Goal: Task Accomplishment & Management: Manage account settings

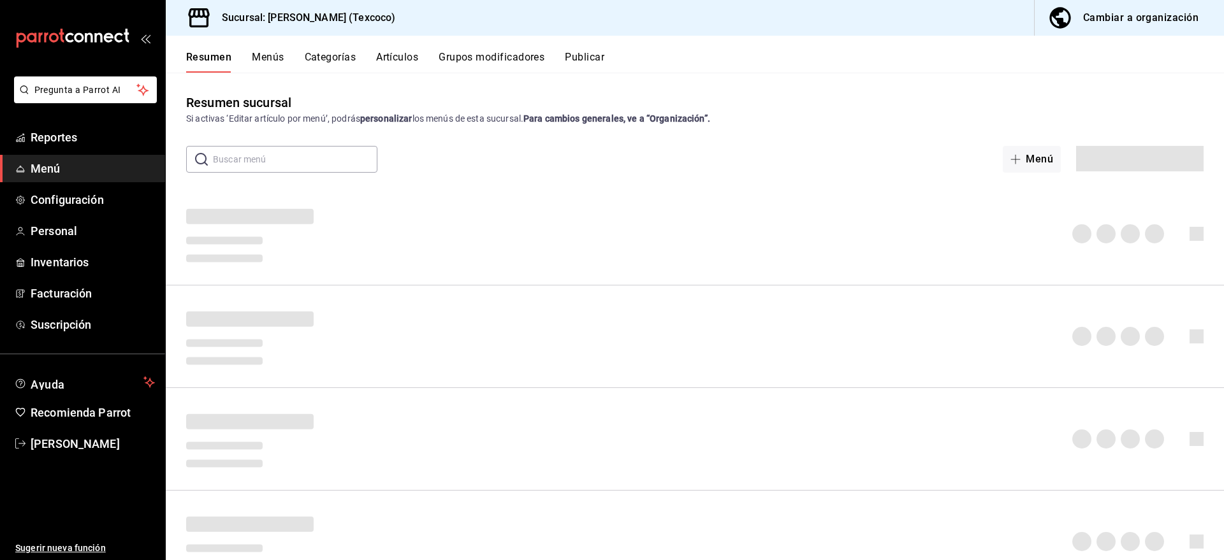
click at [327, 163] on input "text" at bounding box center [295, 160] width 164 height 26
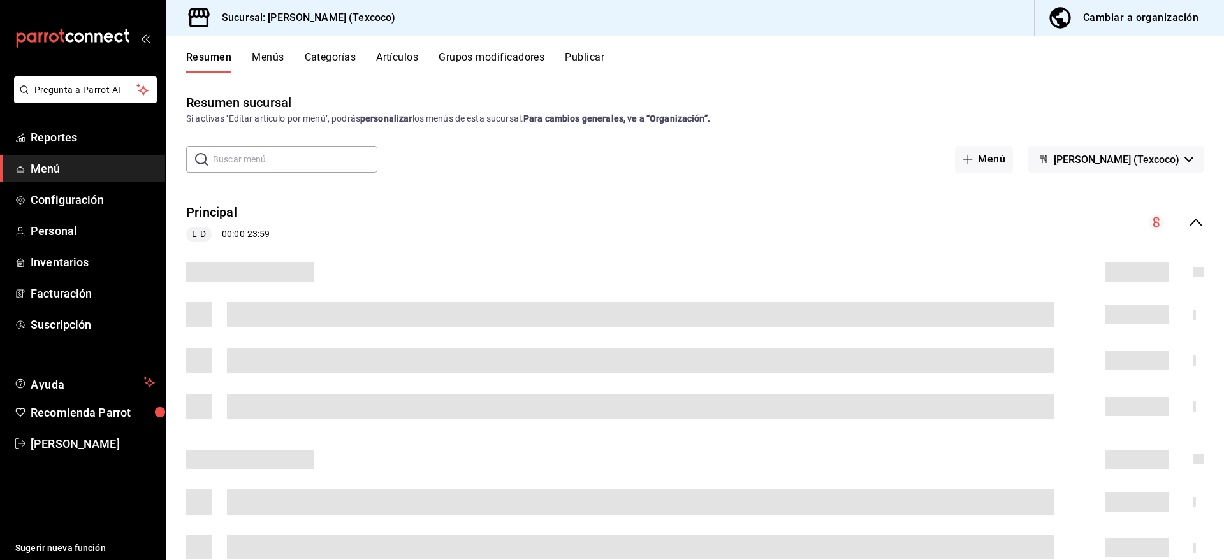
click at [333, 160] on input "text" at bounding box center [295, 160] width 164 height 26
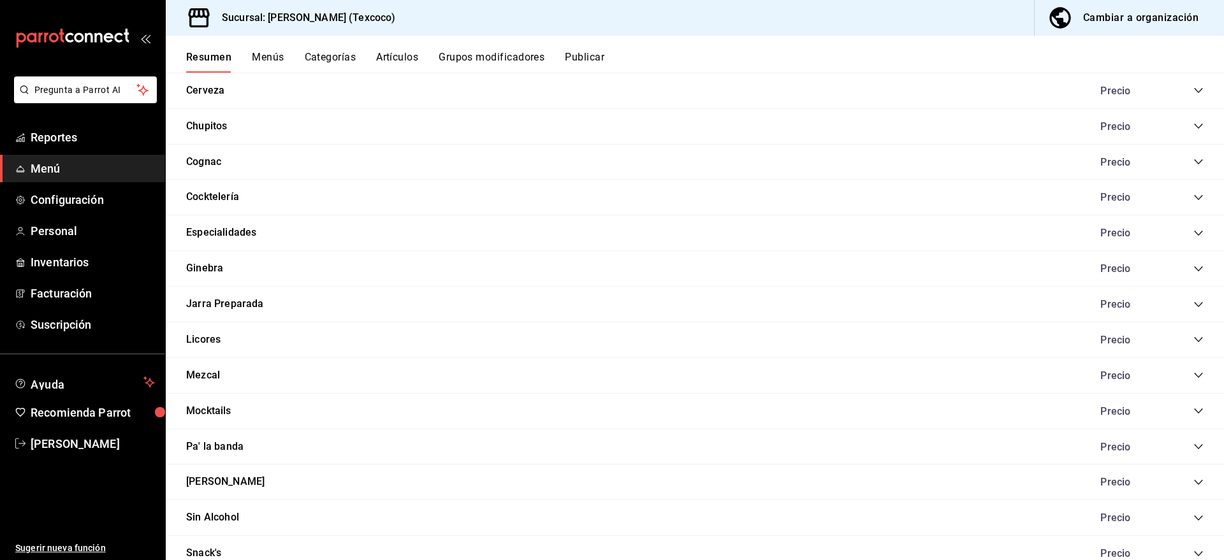
scroll to position [1165, 0]
type input "r"
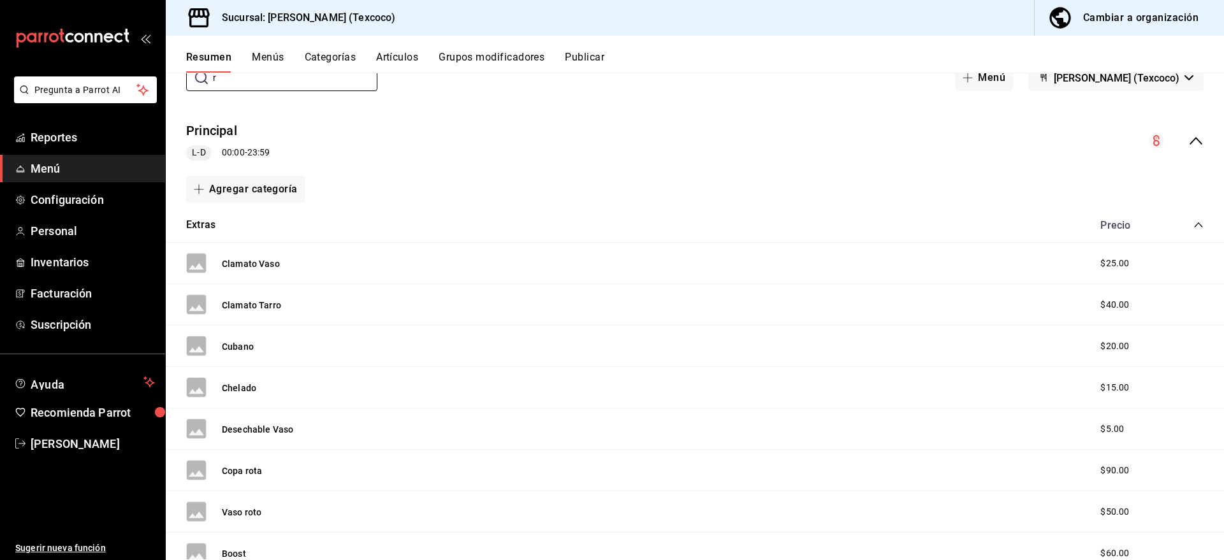
scroll to position [0, 0]
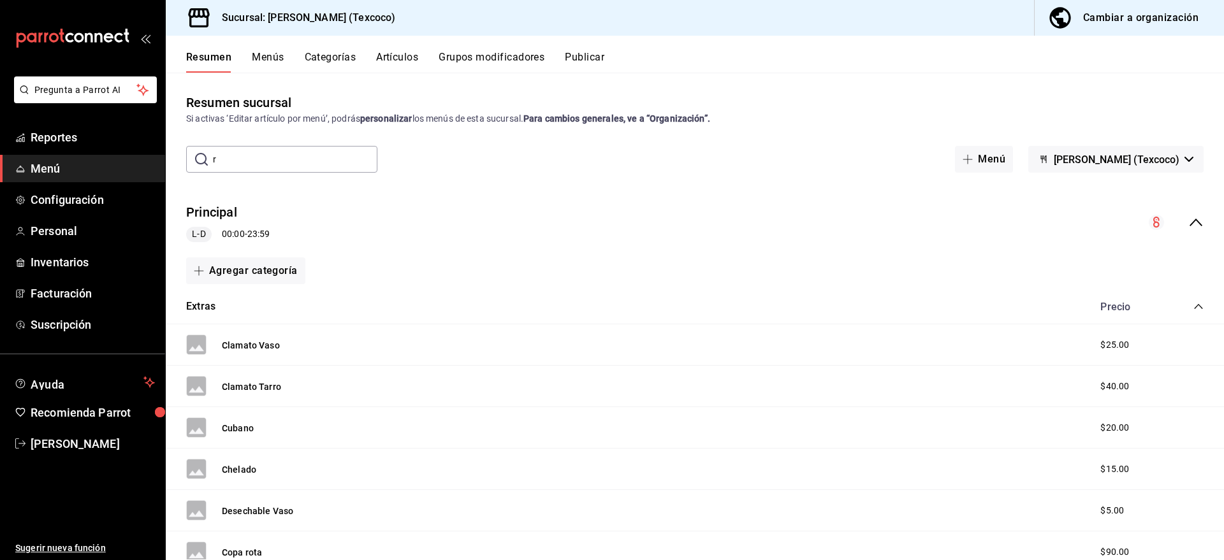
drag, startPoint x: 247, startPoint y: 157, endPoint x: 207, endPoint y: 160, distance: 40.2
click at [207, 160] on div "​ r ​" at bounding box center [281, 159] width 191 height 27
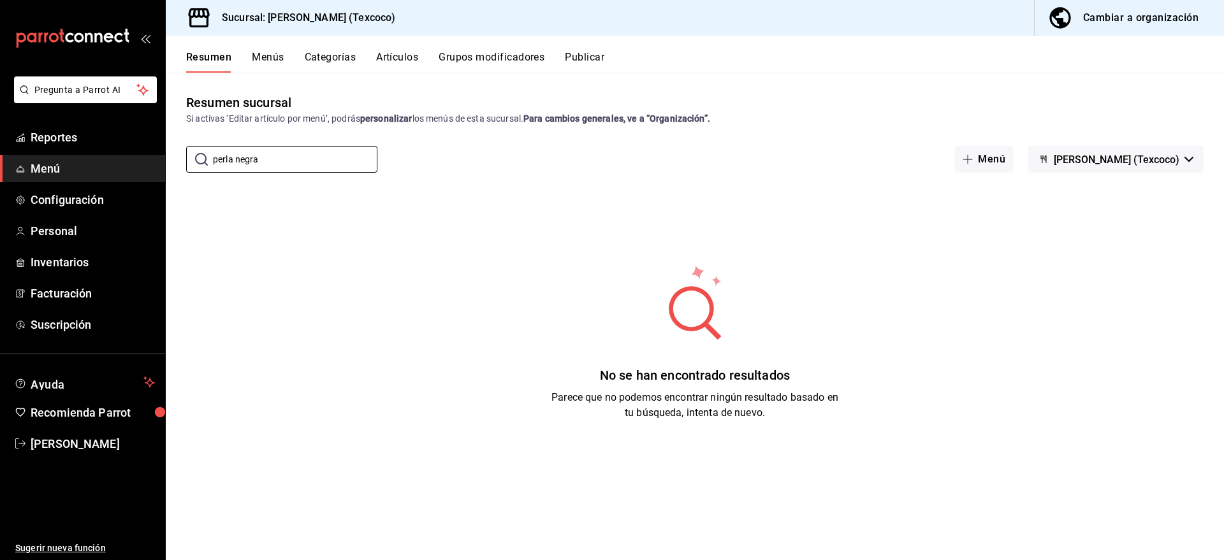
type input "perla negra"
drag, startPoint x: 274, startPoint y: 163, endPoint x: 197, endPoint y: 159, distance: 77.2
click at [197, 159] on div "​ perla negra ​" at bounding box center [281, 159] width 191 height 27
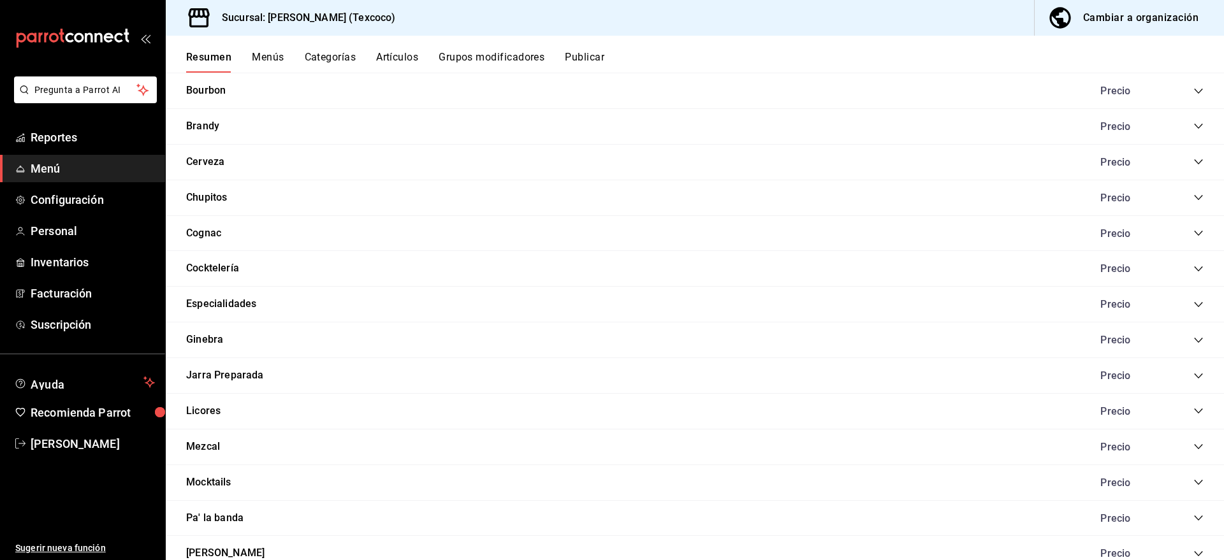
scroll to position [1097, 0]
click at [257, 267] on div "Cocktelería Precio" at bounding box center [695, 267] width 1058 height 36
click at [1199, 265] on icon "collapse-category-row" at bounding box center [1198, 267] width 10 height 10
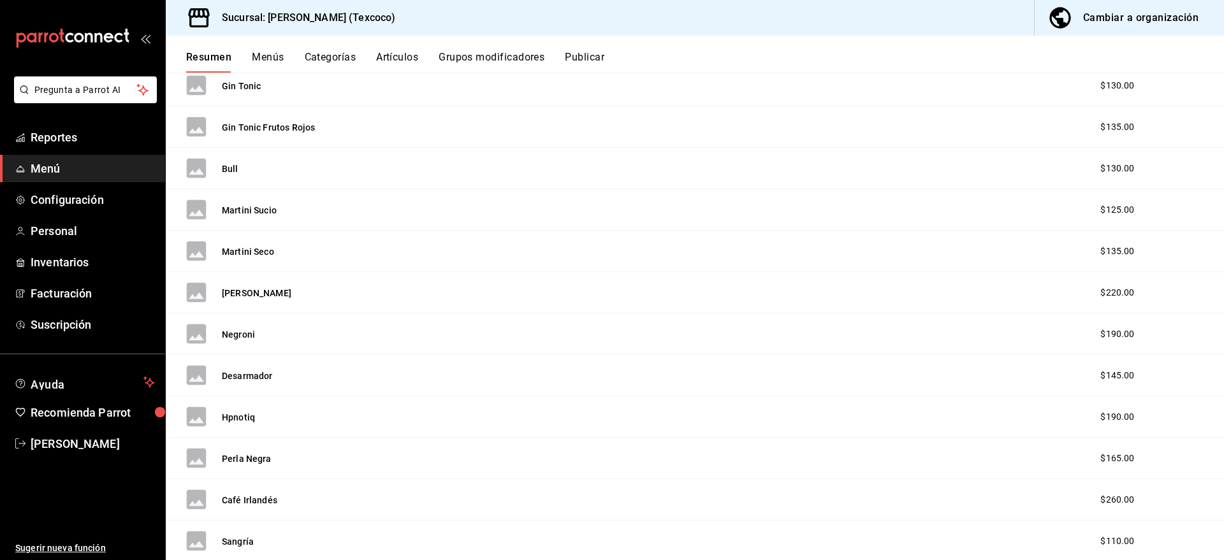
scroll to position [1960, 0]
drag, startPoint x: 1114, startPoint y: 455, endPoint x: 94, endPoint y: 427, distance: 1020.5
click at [973, 438] on div "Perla Negra $165.00" at bounding box center [695, 456] width 1058 height 41
click at [242, 457] on button "Perla Negra" at bounding box center [247, 457] width 50 height 13
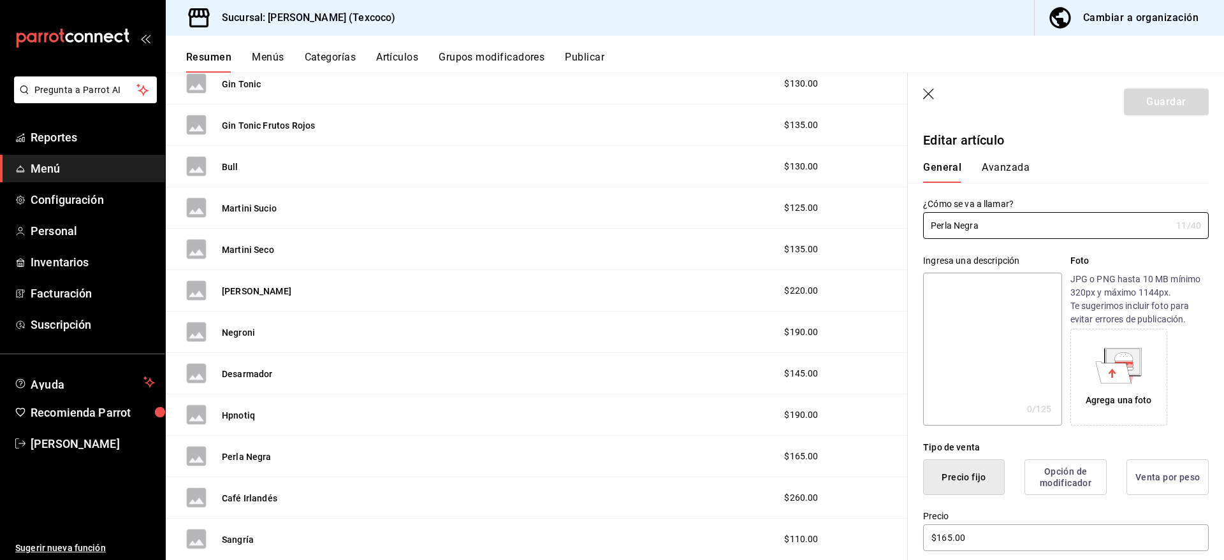
scroll to position [103, 0]
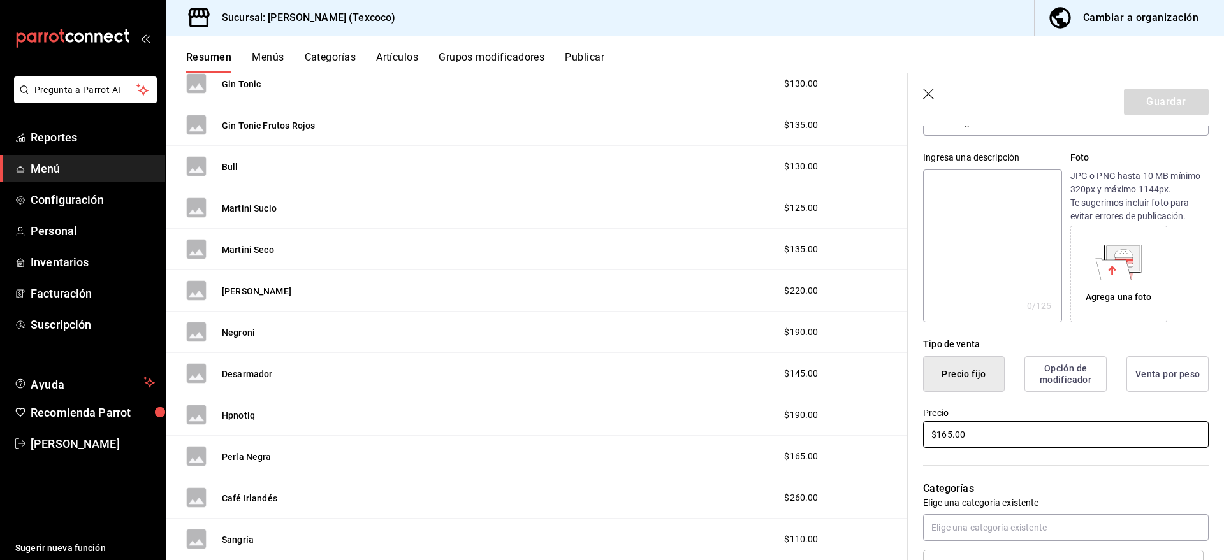
click at [945, 437] on input "$165.00" at bounding box center [1066, 434] width 286 height 27
type input "$195.00"
click at [1152, 98] on button "Guardar" at bounding box center [1166, 102] width 85 height 27
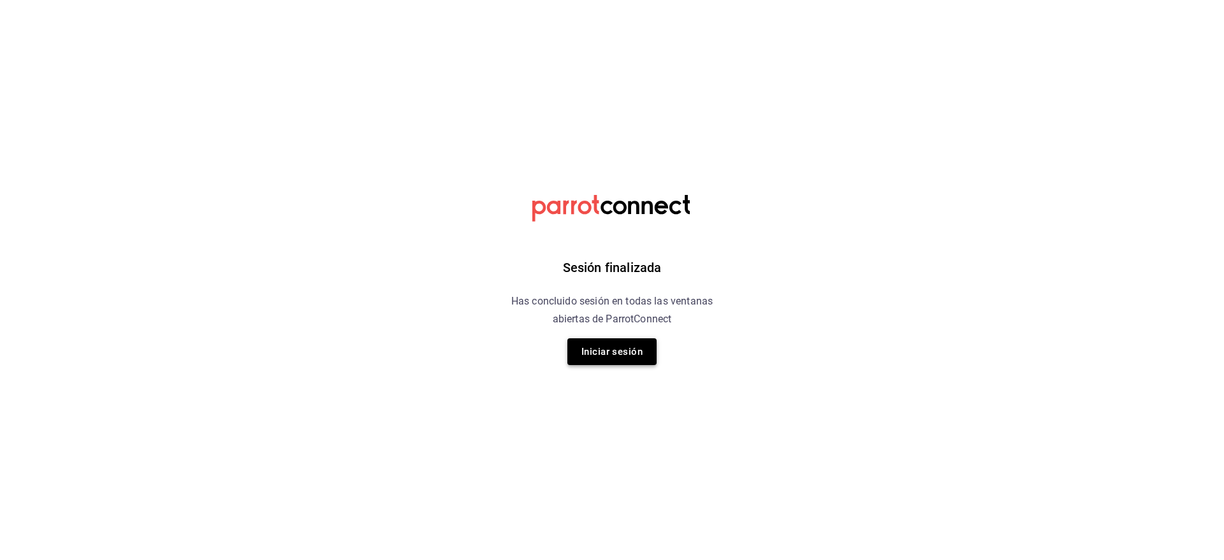
click at [593, 356] on button "Iniciar sesión" at bounding box center [611, 352] width 89 height 27
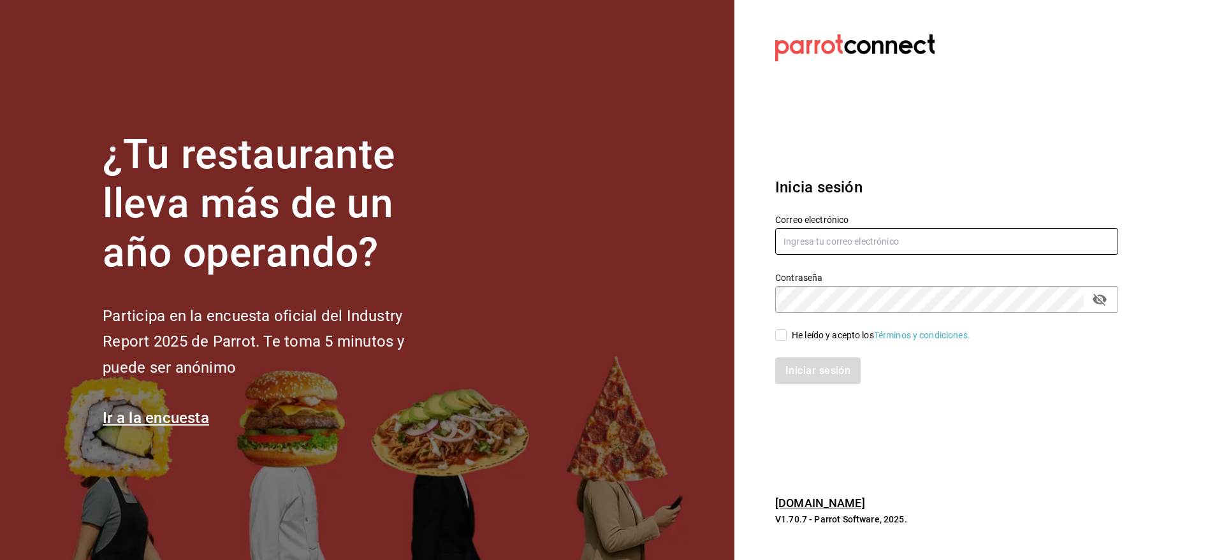
type input "[EMAIL_ADDRESS][DOMAIN_NAME]"
click at [783, 331] on input "He leído y acepto los Términos y condiciones." at bounding box center [780, 335] width 11 height 11
checkbox input "true"
click at [815, 379] on button "Iniciar sesión" at bounding box center [818, 371] width 87 height 27
